Goal: Task Accomplishment & Management: Use online tool/utility

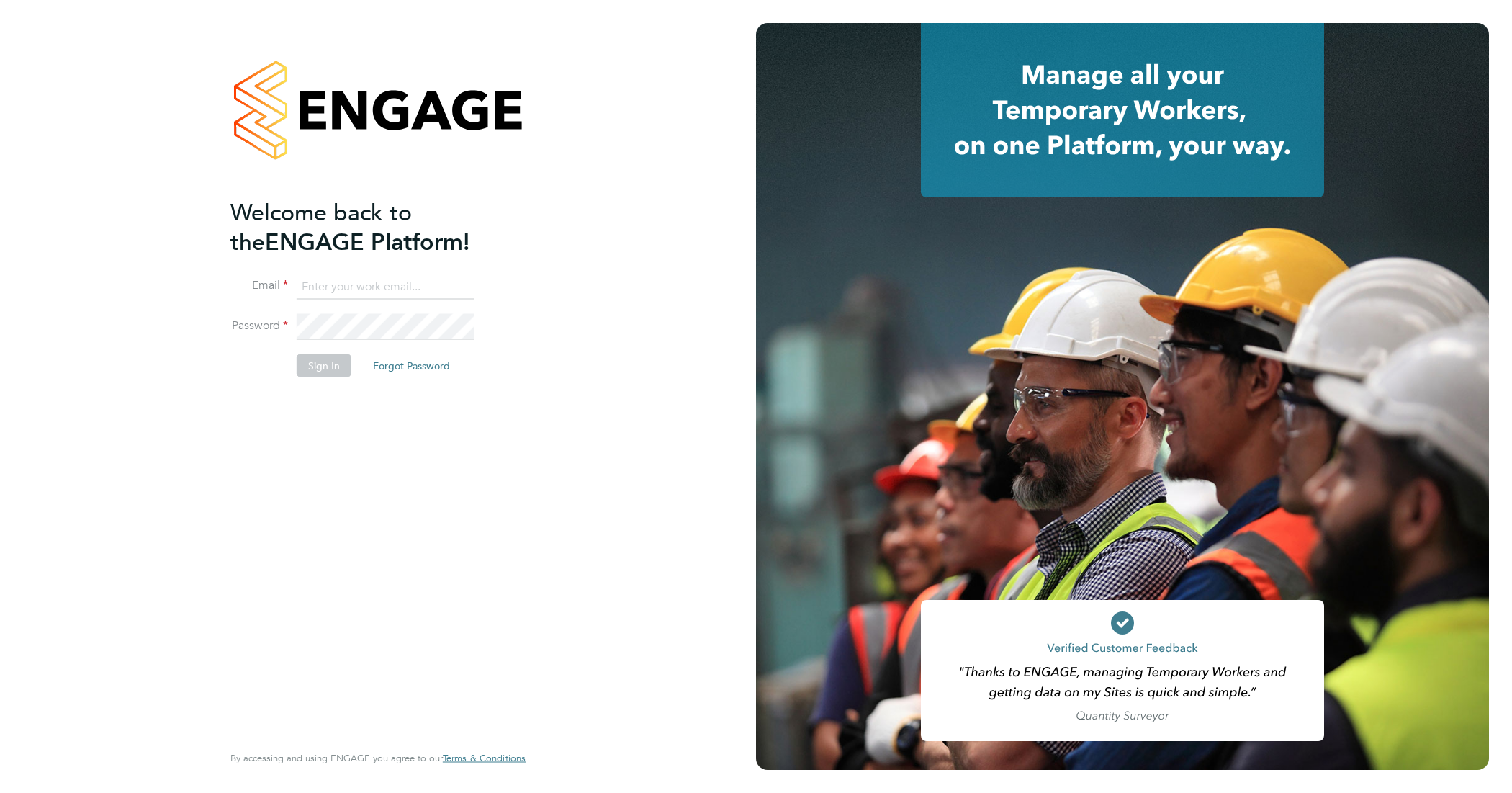
type input "Tasrin.Jahan@wates.co.uk"
click at [321, 365] on button "Sign In" at bounding box center [323, 366] width 54 height 23
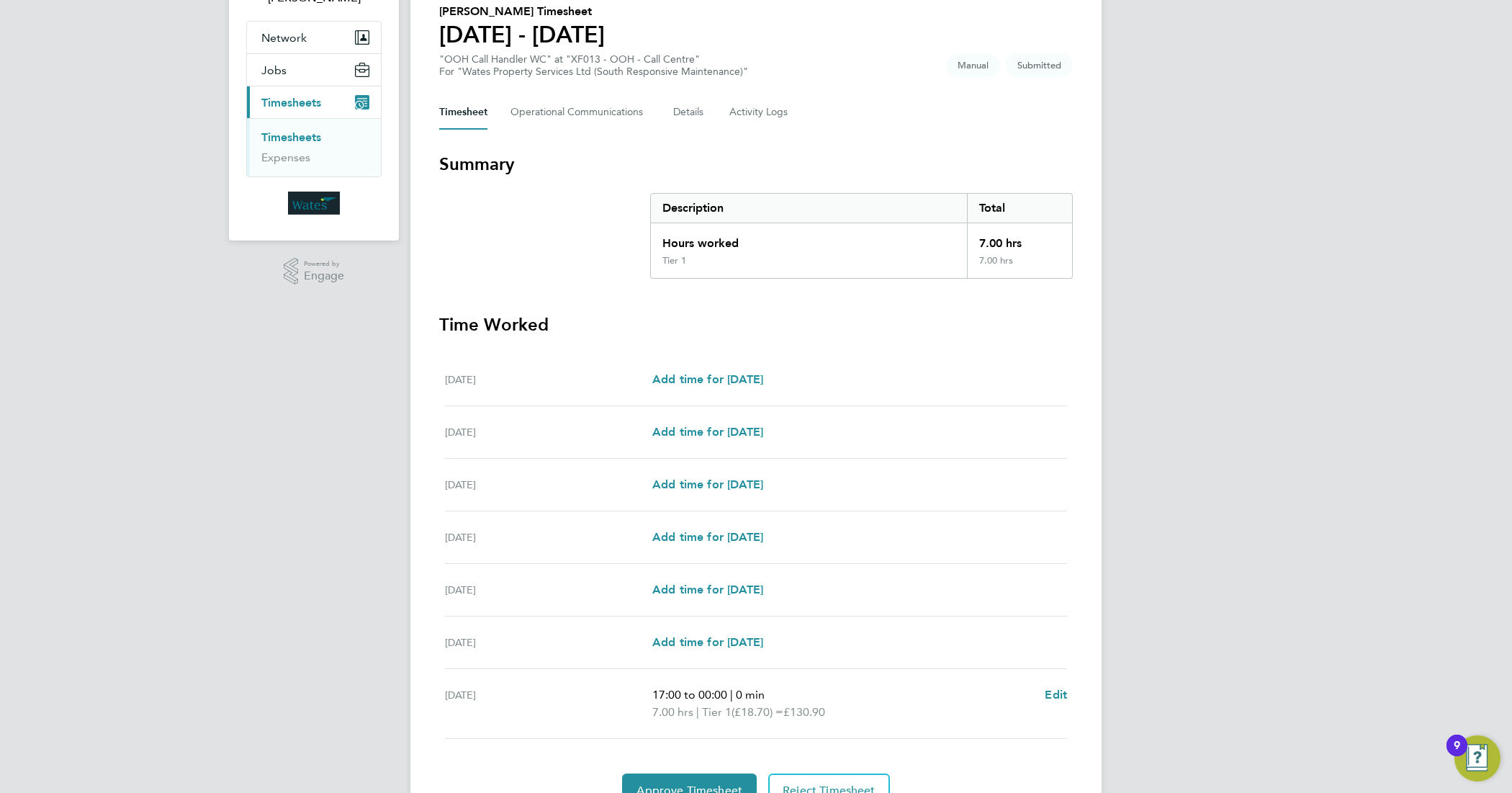
scroll to position [192, 0]
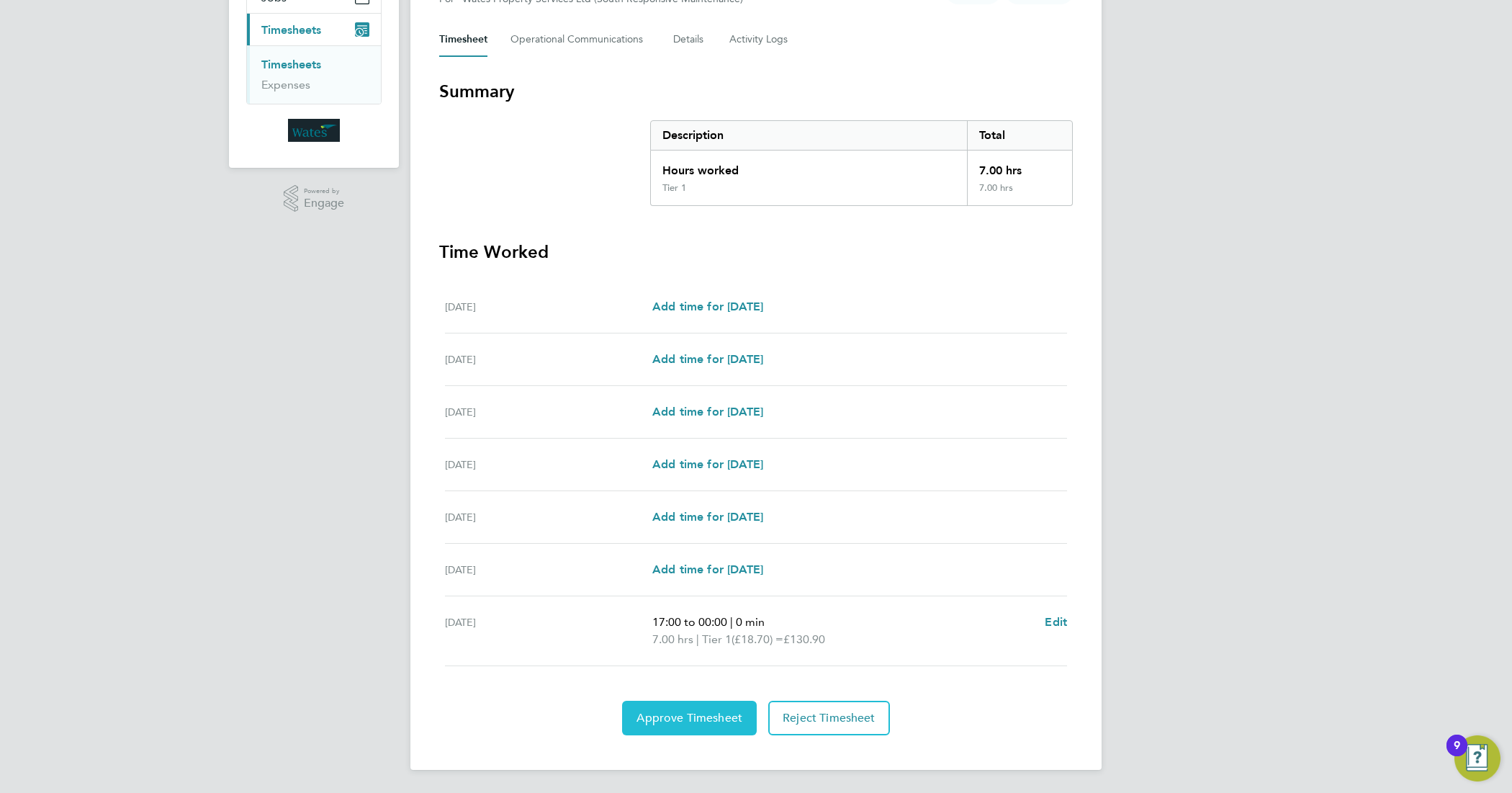
click at [707, 725] on span "Approve Timesheet" at bounding box center [690, 718] width 106 height 15
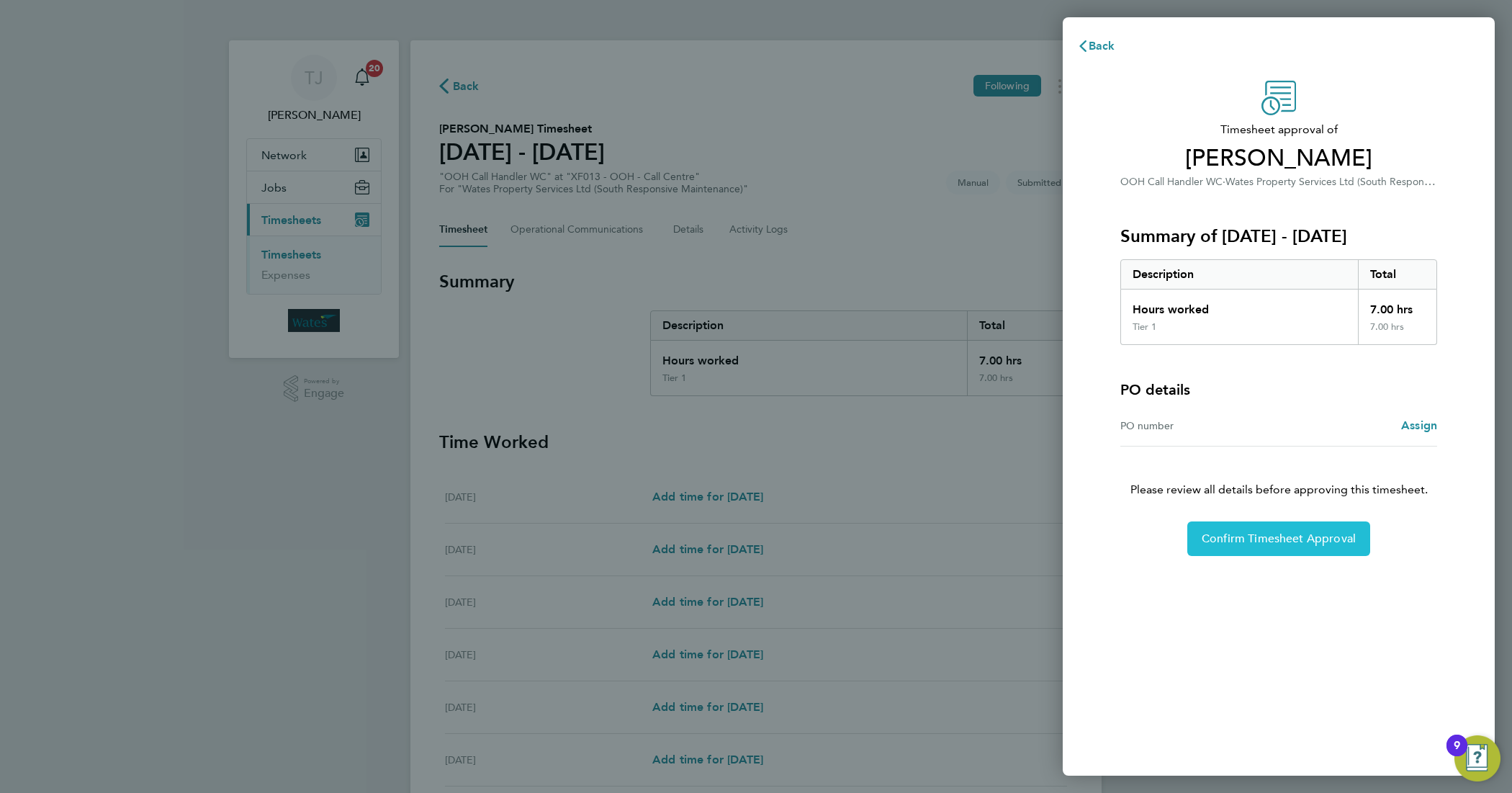
click at [1255, 544] on span "Confirm Timesheet Approval" at bounding box center [1279, 539] width 154 height 15
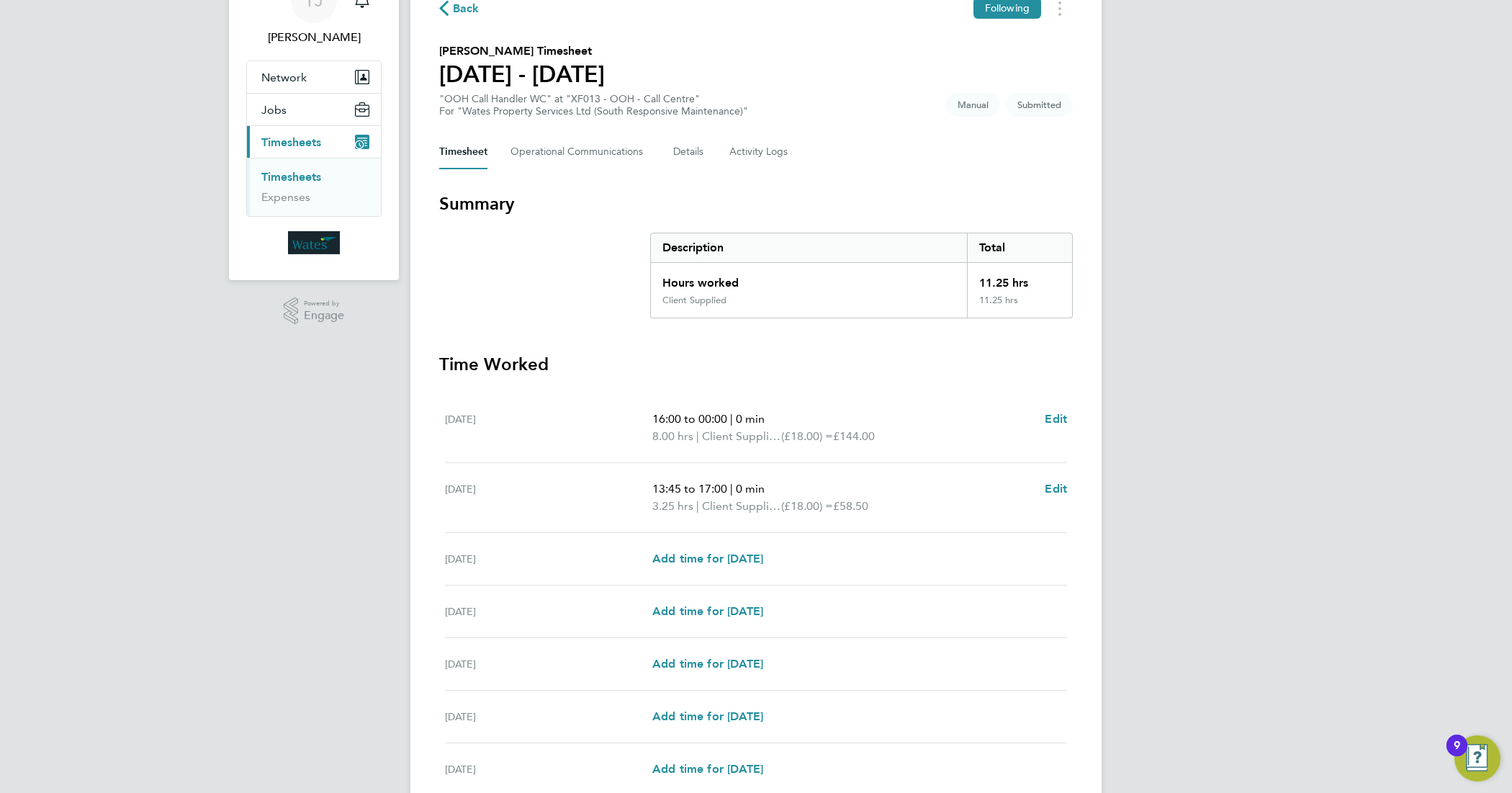
scroll to position [180, 0]
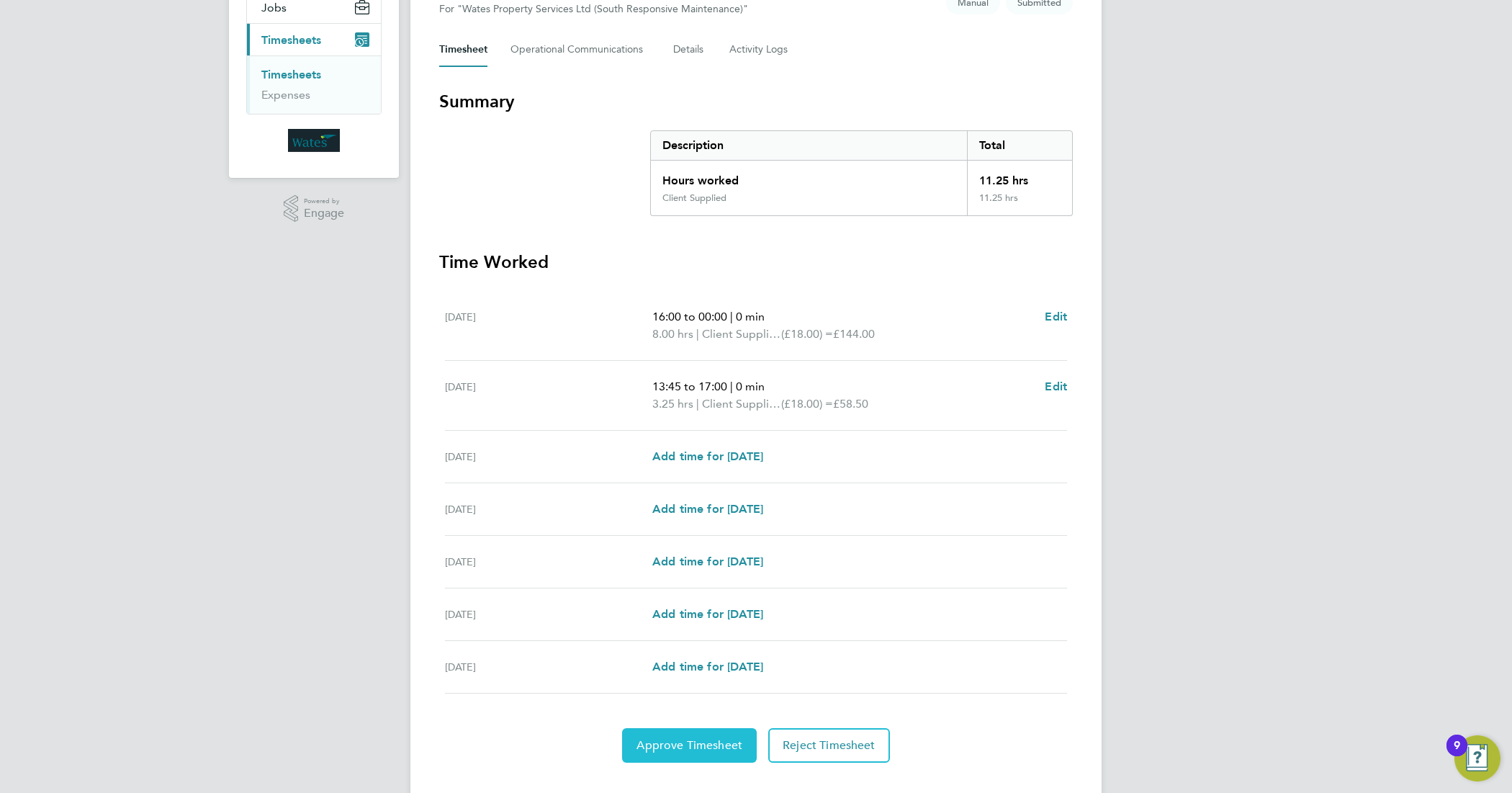
click at [704, 752] on span "Approve Timesheet" at bounding box center [690, 746] width 106 height 15
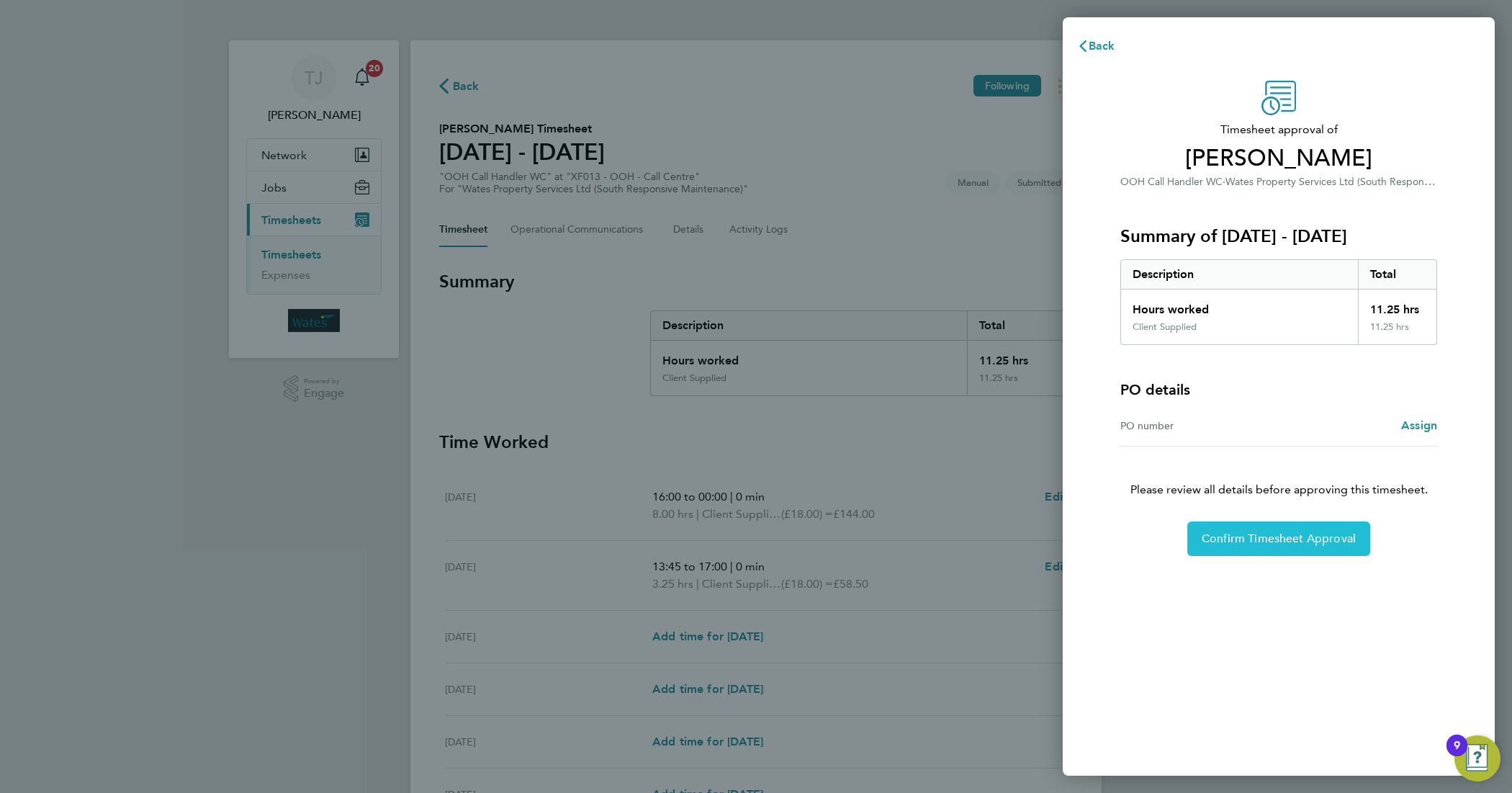
click at [1254, 544] on span "Confirm Timesheet Approval" at bounding box center [1279, 539] width 154 height 15
